Goal: Transaction & Acquisition: Purchase product/service

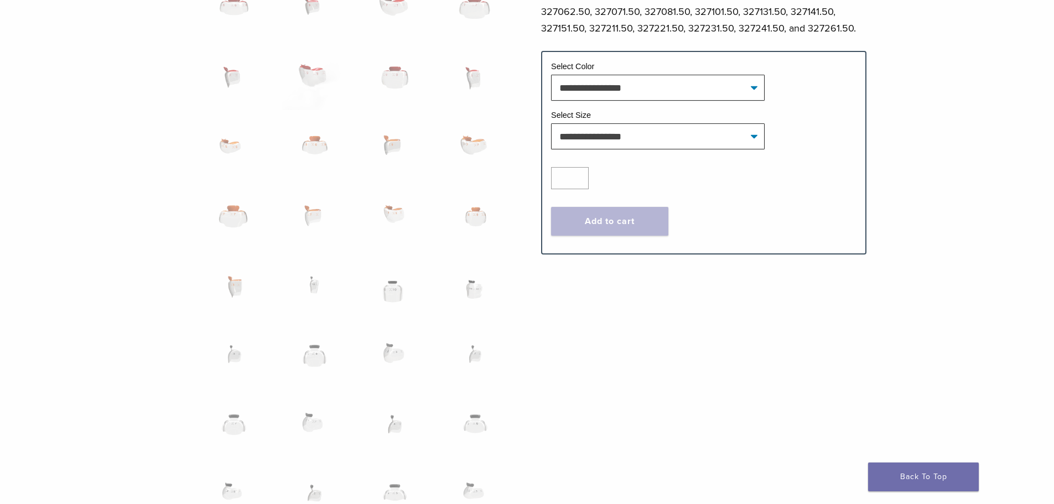
scroll to position [664, 0]
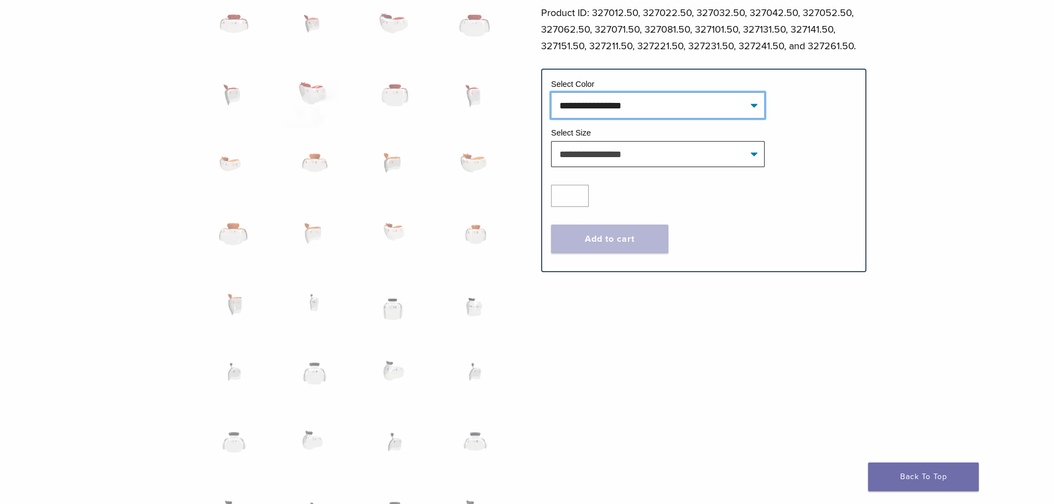
click at [727, 105] on select "**********" at bounding box center [657, 104] width 213 height 25
click at [883, 171] on div "Bioclear Evolve Posterior Matrix Series Product Code: 3270 $ 113.48 Bioclear Ev…" at bounding box center [527, 14] width 796 height 1155
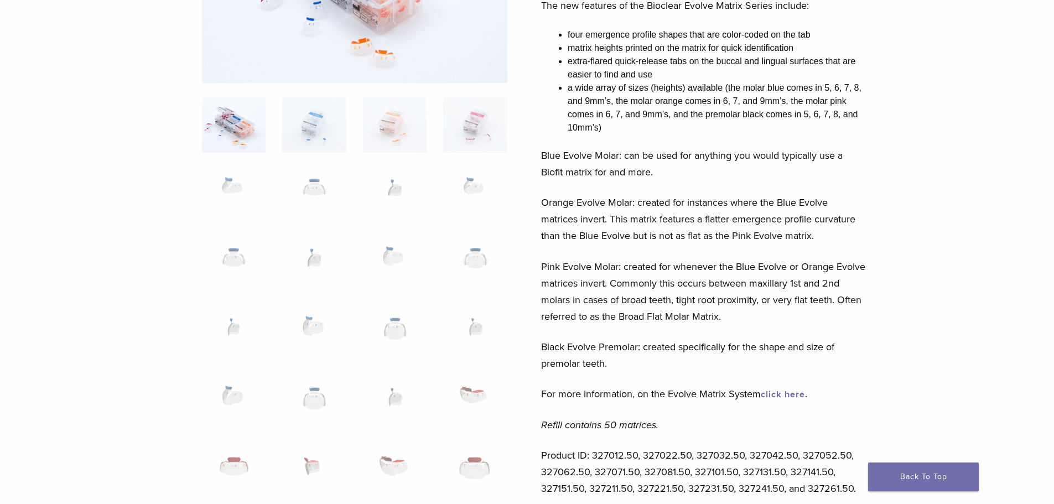
scroll to position [0, 0]
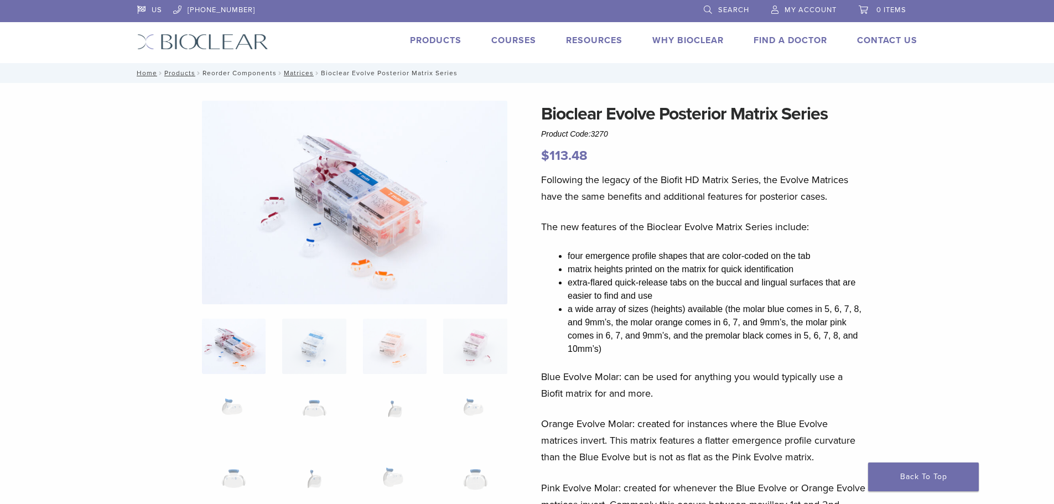
click at [263, 74] on link "Reorder Components" at bounding box center [239, 73] width 74 height 8
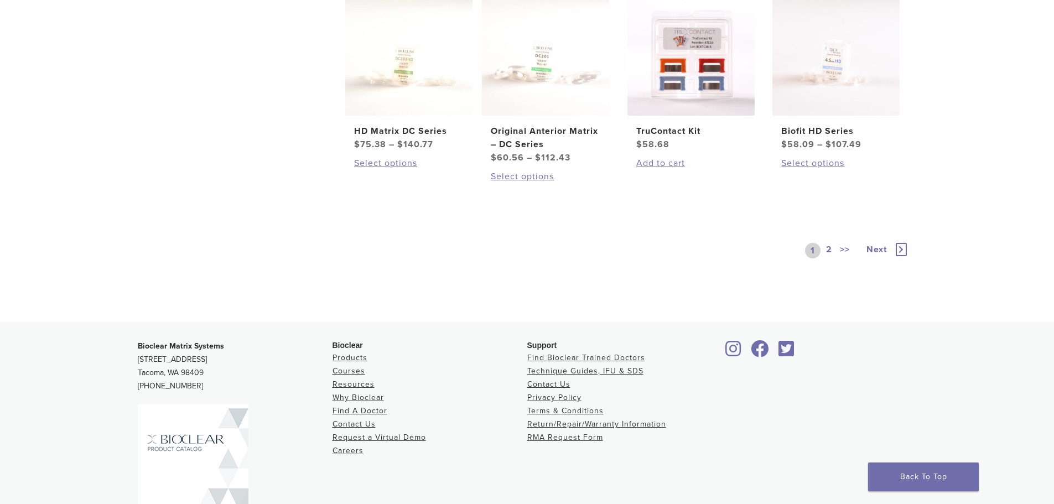
scroll to position [719, 0]
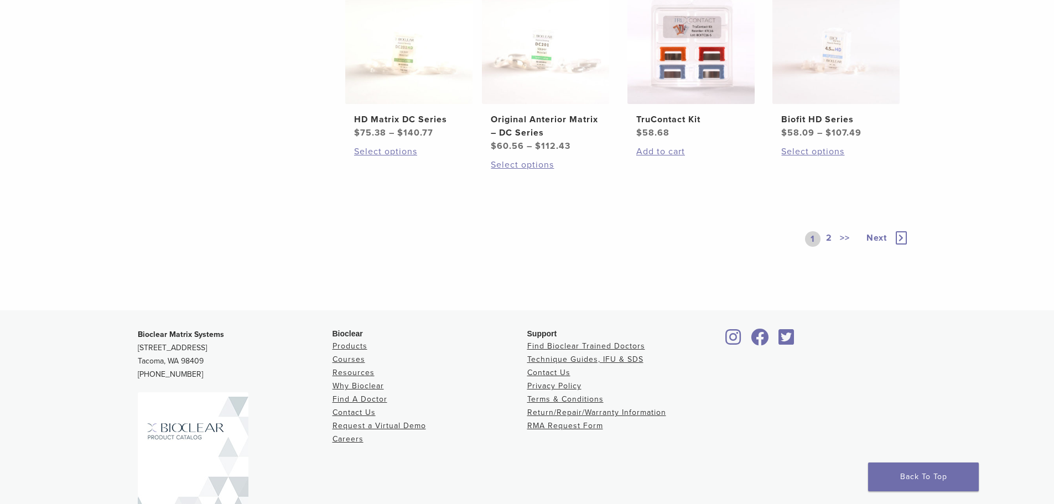
click at [828, 235] on link "2" at bounding box center [829, 238] width 11 height 15
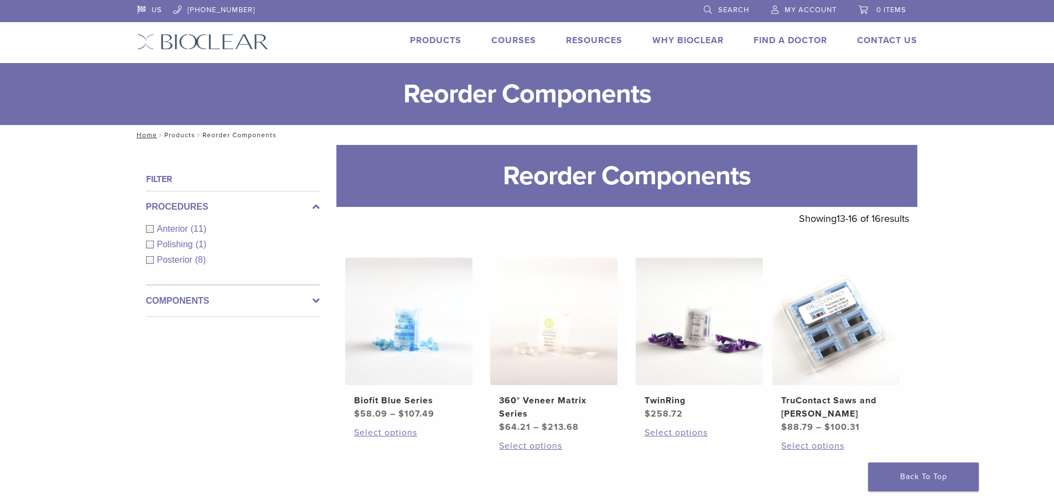
click at [179, 132] on link "Products" at bounding box center [179, 135] width 31 height 8
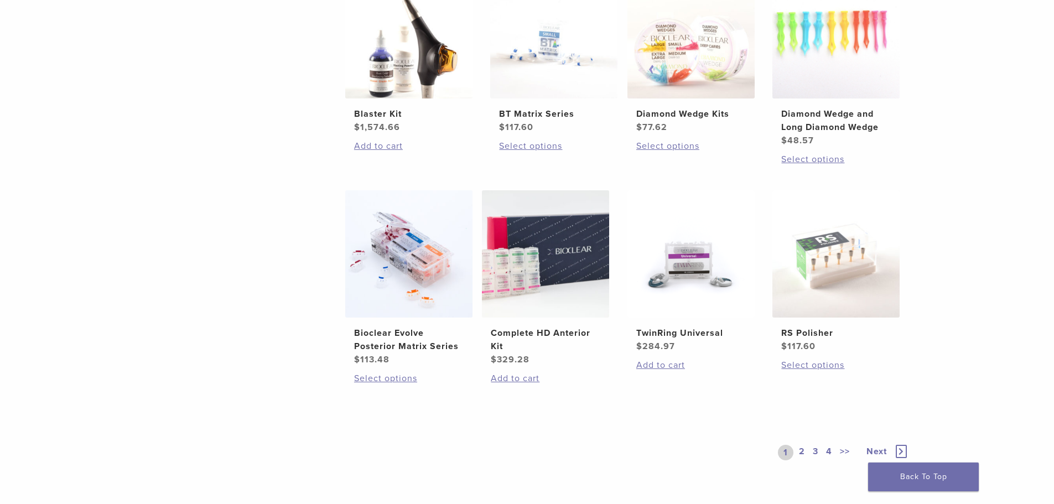
scroll to position [719, 0]
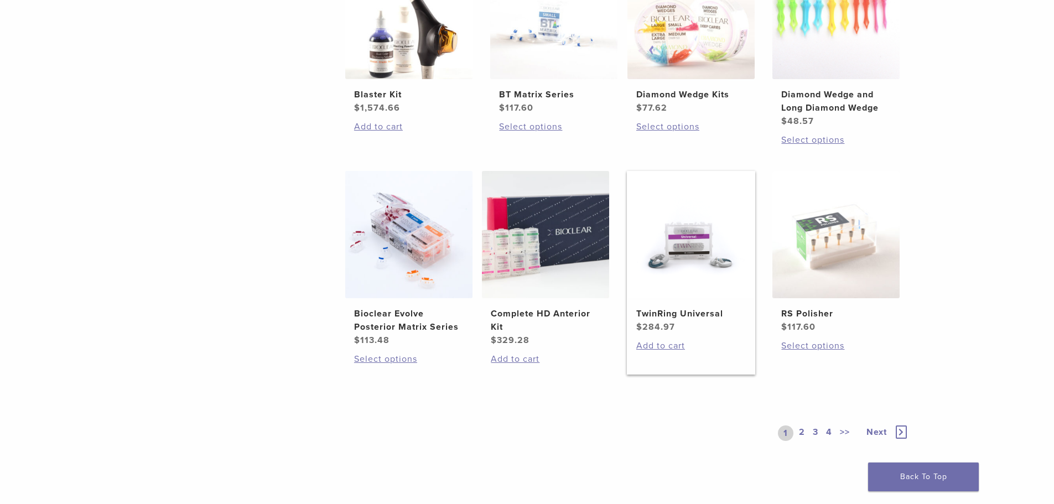
click at [702, 315] on h2 "TwinRing Universal" at bounding box center [691, 313] width 110 height 13
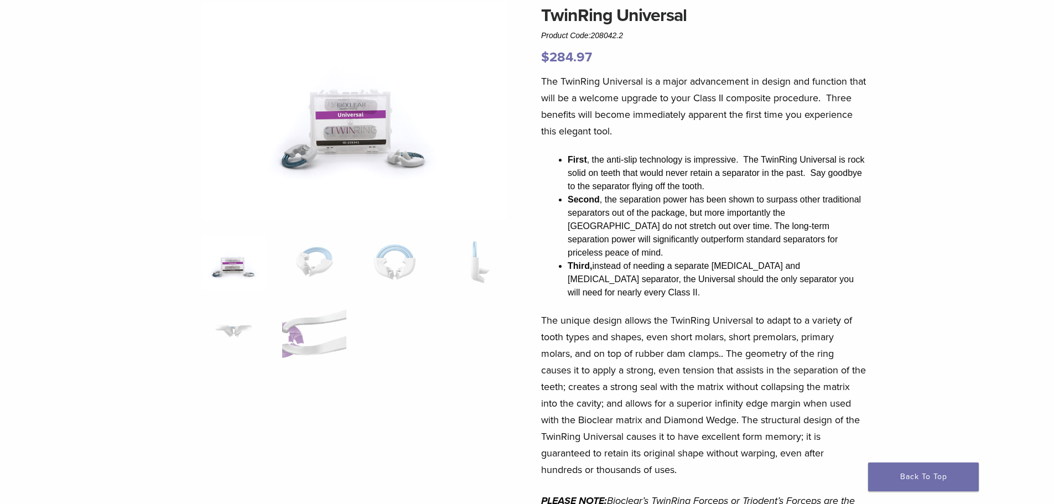
scroll to position [111, 0]
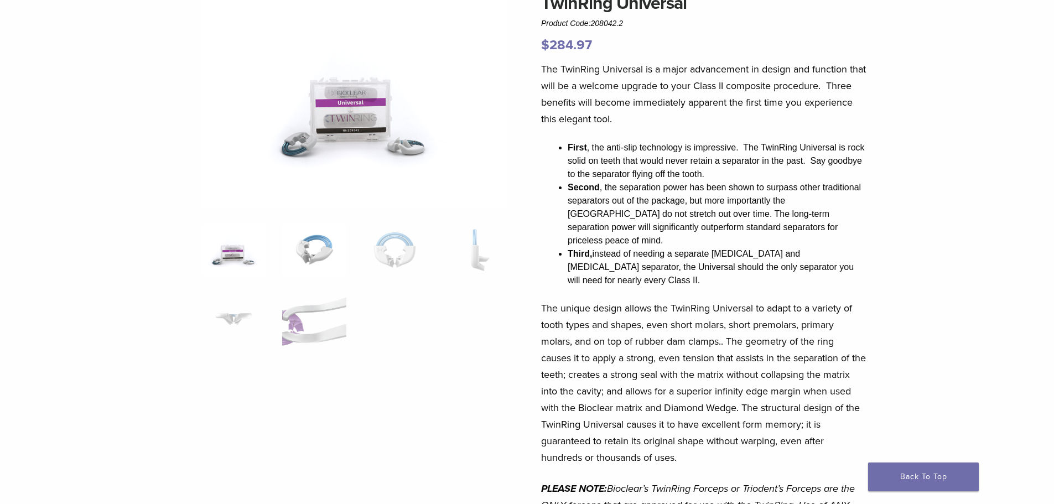
click at [309, 250] on img at bounding box center [314, 249] width 64 height 55
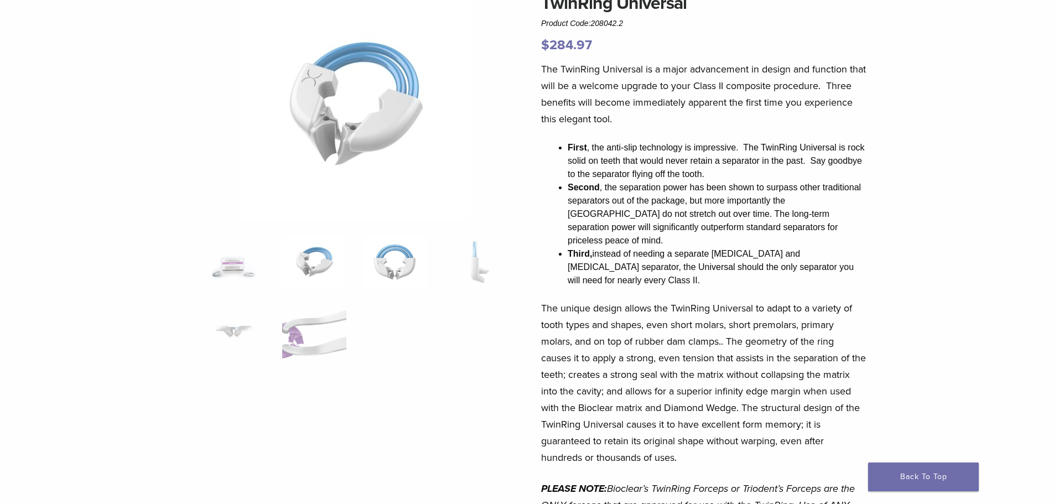
click at [397, 256] on img at bounding box center [395, 261] width 64 height 55
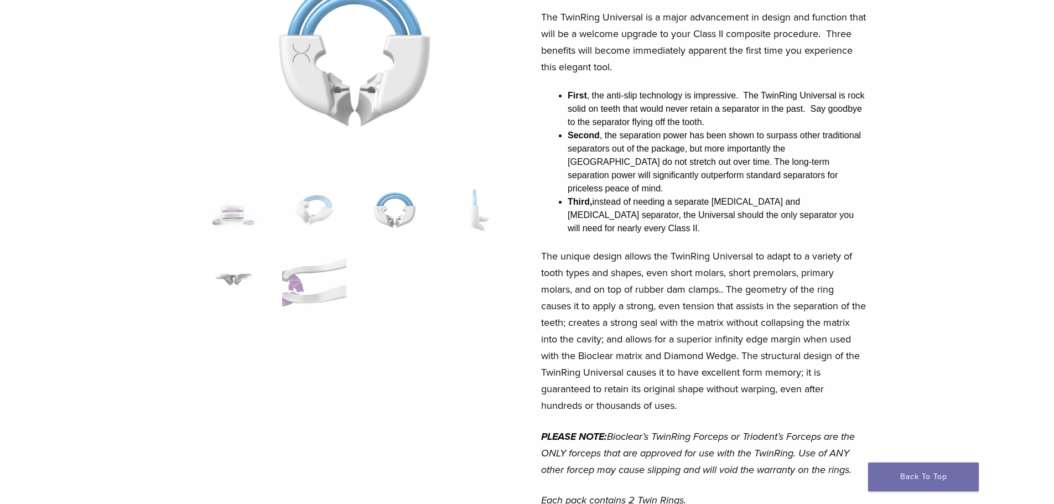
scroll to position [166, 0]
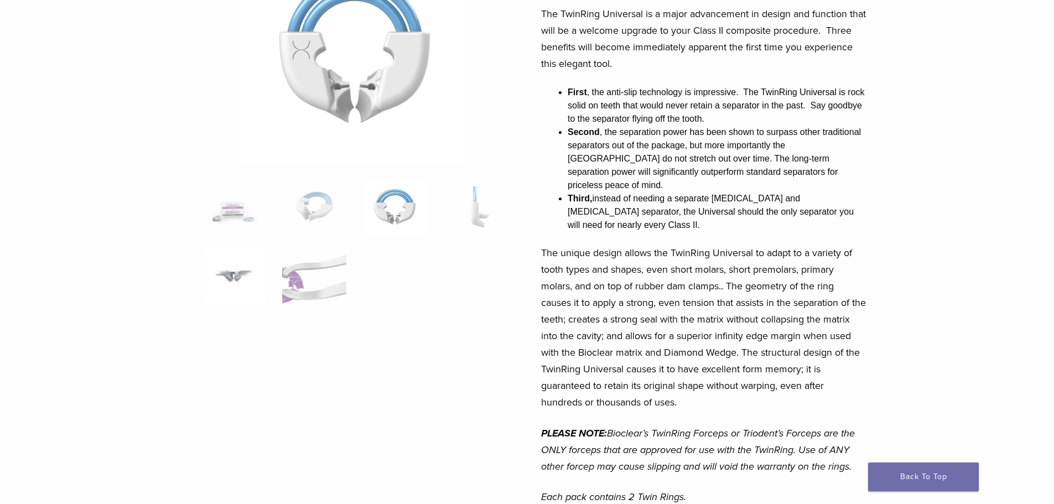
click at [231, 284] on img at bounding box center [234, 276] width 64 height 55
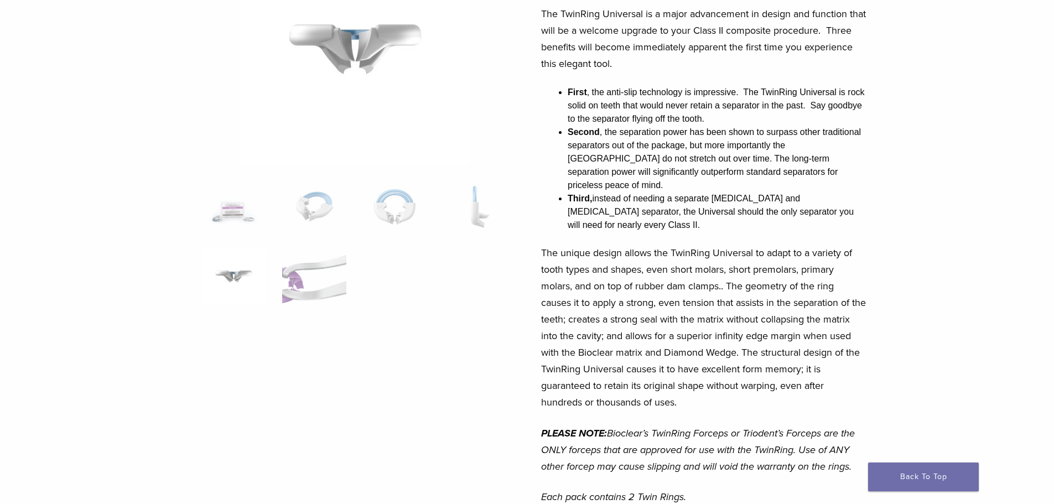
scroll to position [111, 0]
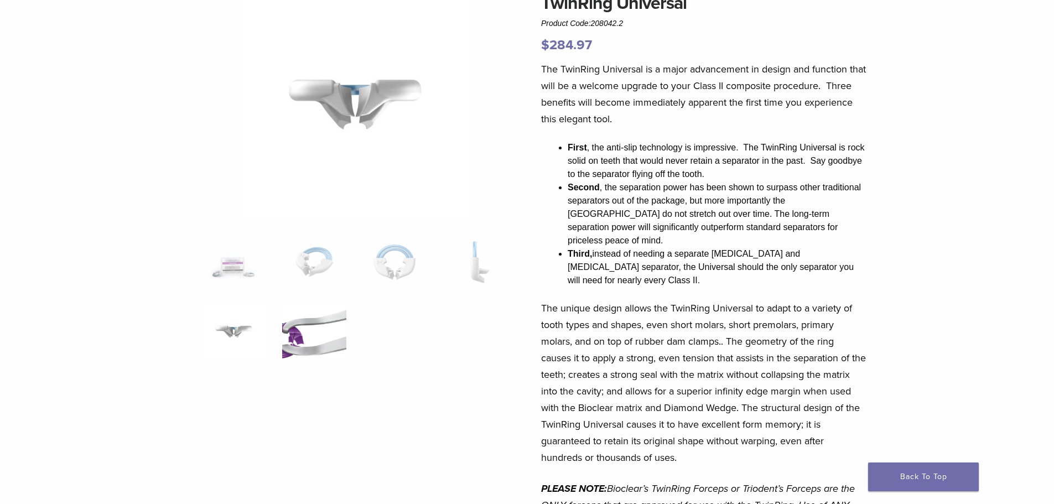
click at [298, 322] on img at bounding box center [314, 331] width 64 height 55
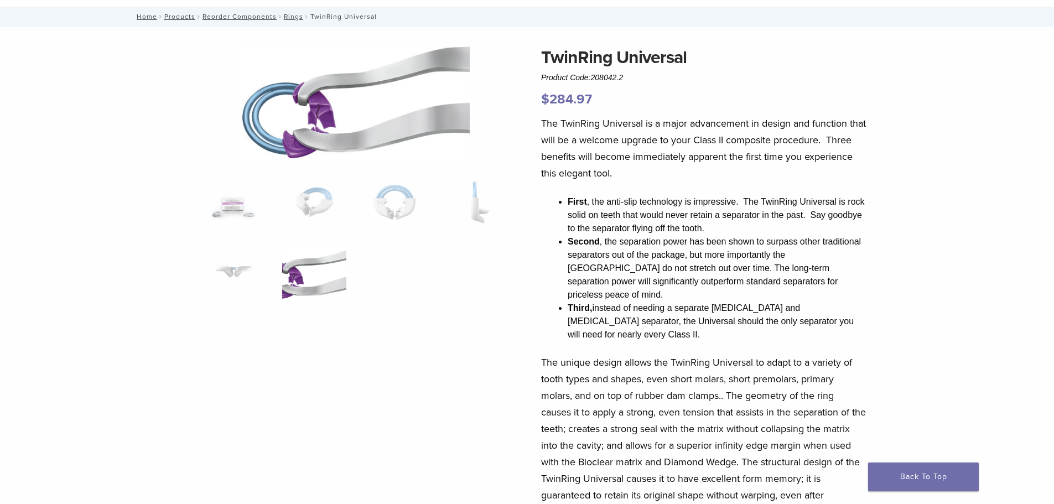
scroll to position [0, 0]
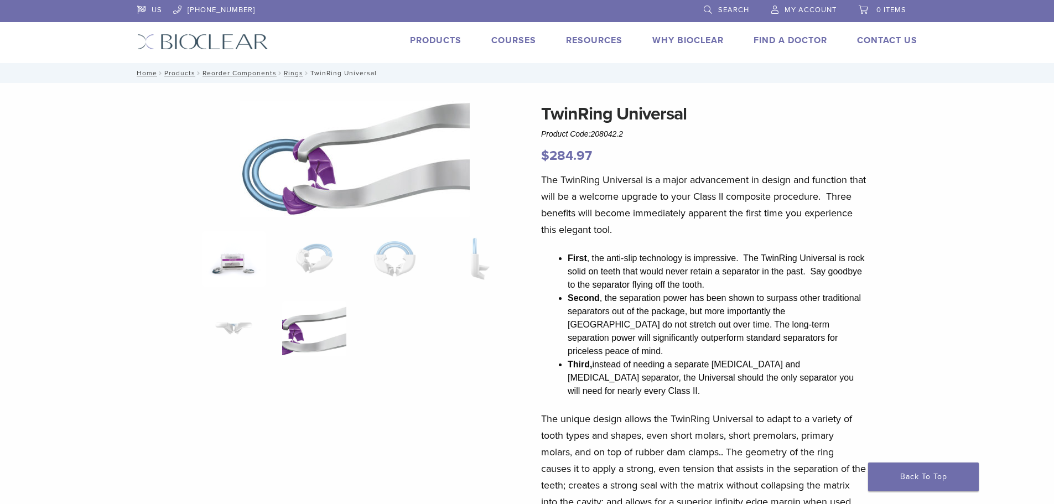
click at [242, 263] on img at bounding box center [234, 258] width 64 height 55
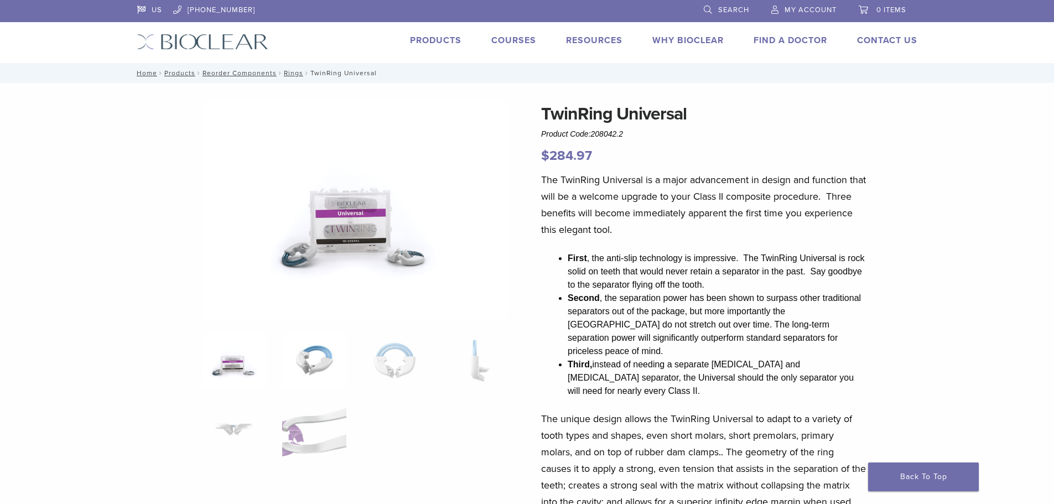
click at [310, 348] on img at bounding box center [314, 360] width 64 height 55
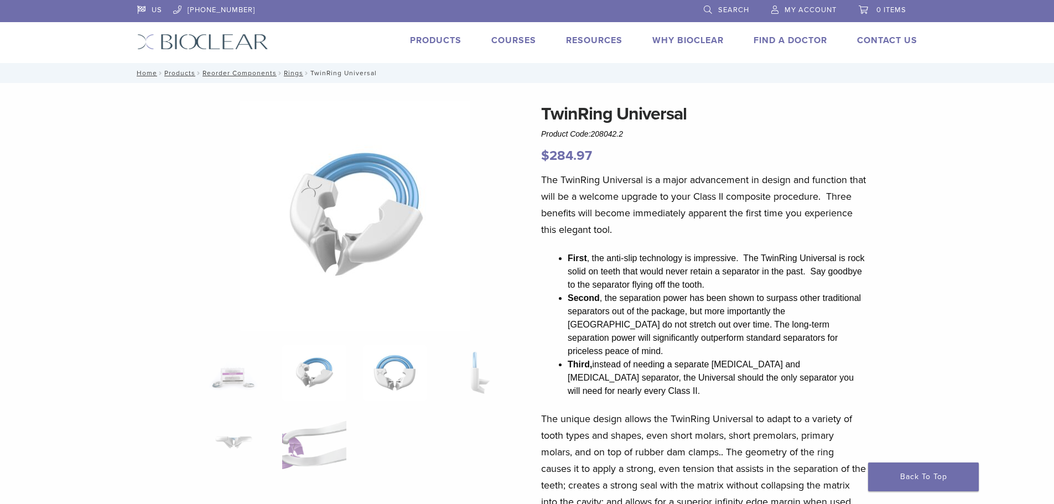
click at [406, 351] on img at bounding box center [395, 372] width 64 height 55
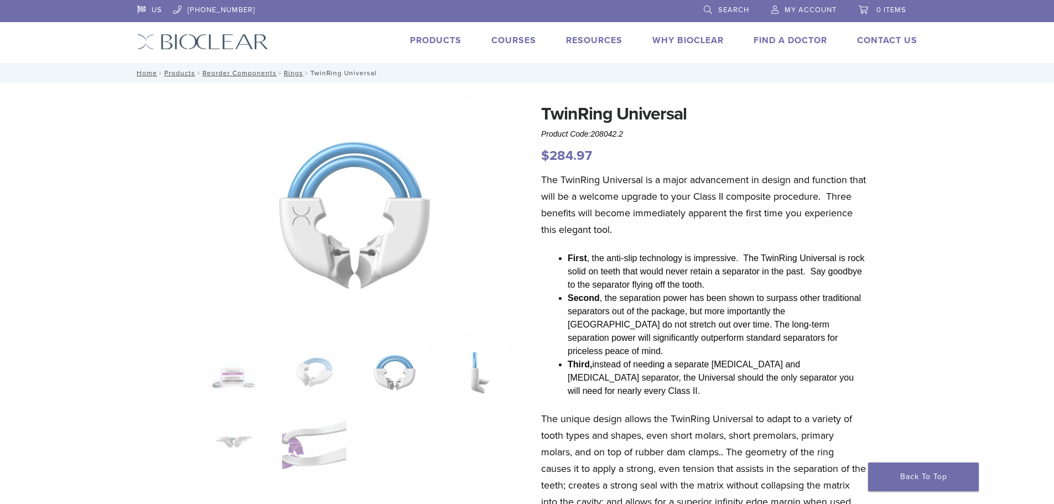
click at [462, 359] on img at bounding box center [475, 372] width 64 height 55
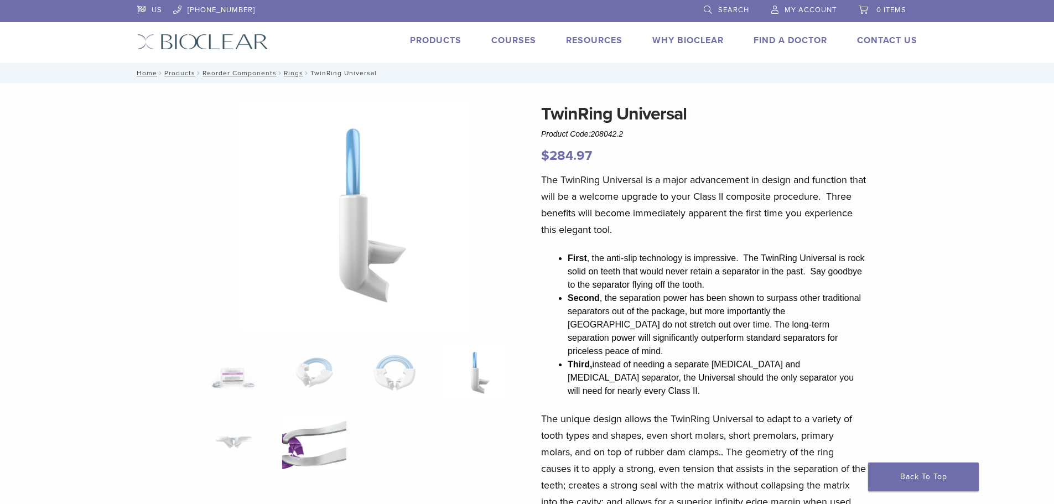
click at [327, 416] on img at bounding box center [314, 442] width 64 height 55
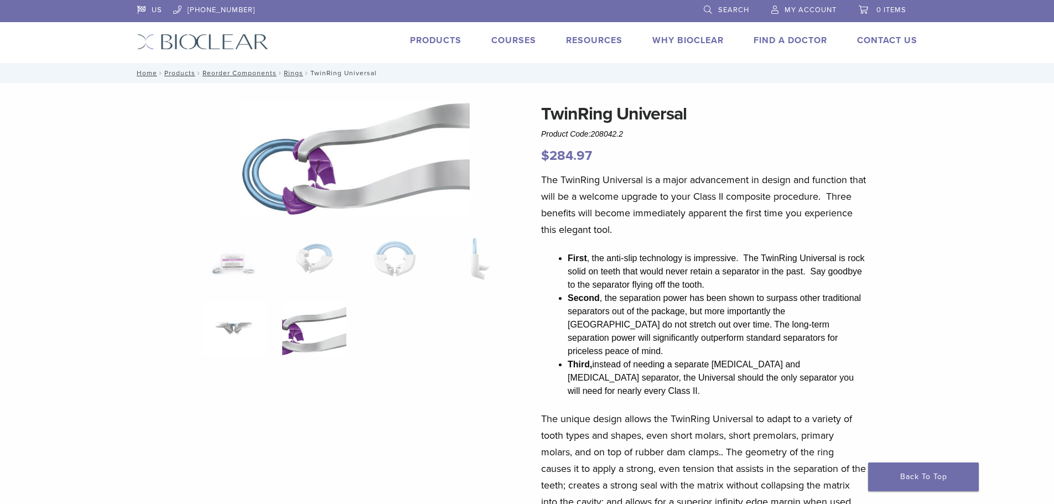
click at [246, 340] on img at bounding box center [234, 328] width 64 height 55
